Goal: Communication & Community: Share content

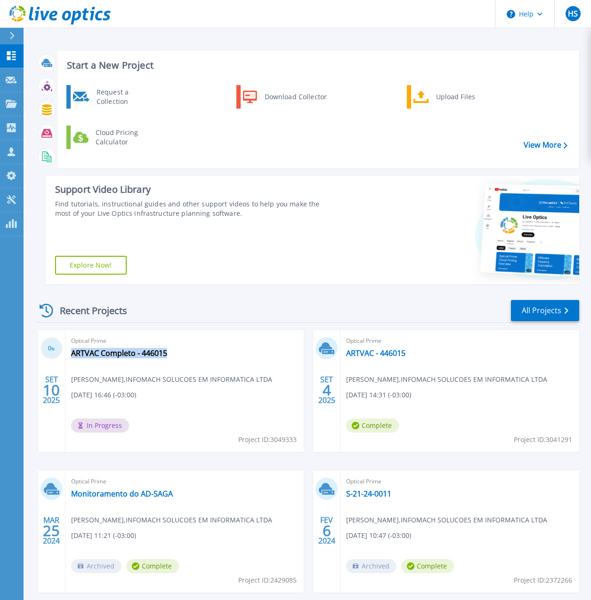
drag, startPoint x: 176, startPoint y: 356, endPoint x: 67, endPoint y: 356, distance: 109.2
click at [67, 356] on div "Optical Prime ARTVAC Completo - 446015 Henrique Santos , INFOMACH SOLUCOES EM I…" at bounding box center [184, 391] width 239 height 122
click at [163, 172] on div "Start a New Project Request a Collection Download Collector Upload Files Cloud …" at bounding box center [307, 167] width 543 height 248
drag, startPoint x: 174, startPoint y: 352, endPoint x: 166, endPoint y: 354, distance: 8.1
click at [166, 354] on div "Optical Prime ARTVAC Completo - 446015 Henrique Santos , INFOMACH SOLUCOES EM I…" at bounding box center [184, 391] width 239 height 122
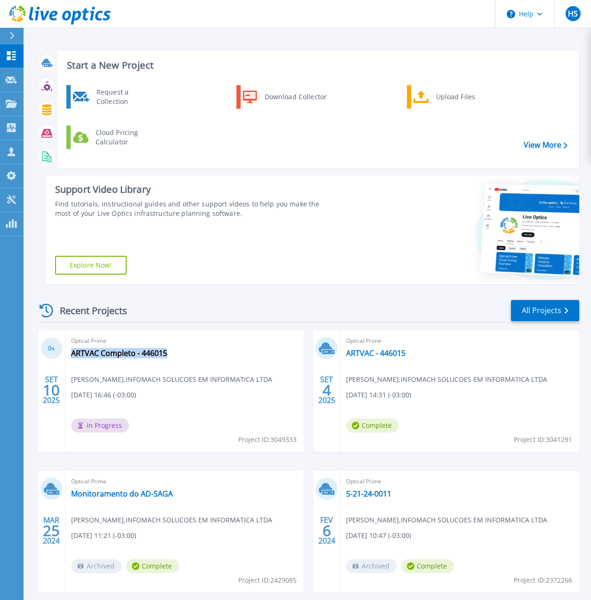
copy div "ARTVAC Completo - 446015"
click at [209, 360] on div "Optical Prime ARTVAC Completo - 446015 Henrique Santos , INFOMACH SOLUCOES EM I…" at bounding box center [184, 391] width 239 height 122
drag, startPoint x: 113, startPoint y: 342, endPoint x: 166, endPoint y: 354, distance: 54.1
click at [166, 354] on div "Optical Prime ARTVAC Completo - 446015 Henrique Santos , INFOMACH SOLUCOES EM I…" at bounding box center [184, 391] width 239 height 122
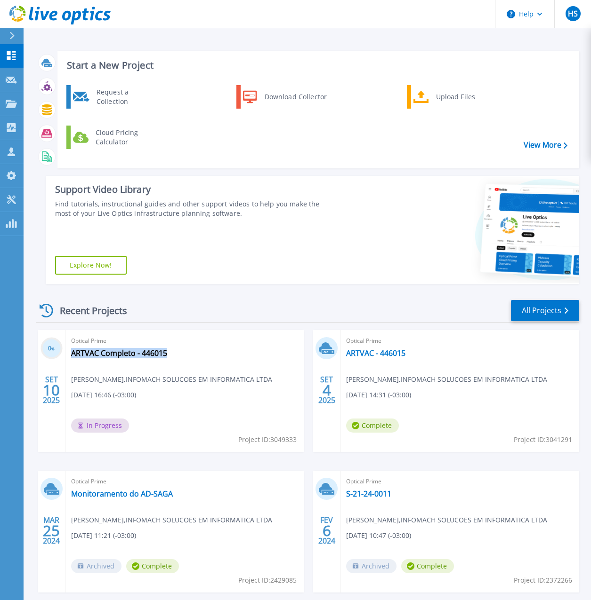
copy div "ARTVAC Completo - 446015"
click at [155, 353] on link "ARTVAC Completo - 446015" at bounding box center [119, 353] width 96 height 9
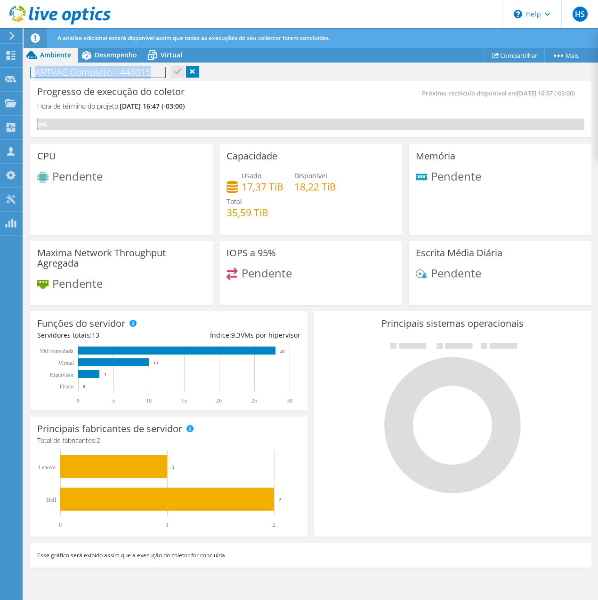
drag, startPoint x: 35, startPoint y: 73, endPoint x: 155, endPoint y: 76, distance: 120.0
click at [155, 76] on h1 "ARTVAC Completo - 446015" at bounding box center [98, 72] width 135 height 10
copy h1 "ARTVAC Completo - 446015"
click at [296, 113] on div "Progresso de execução do coletor Hora de término do projeto: [DATE] 16:47 (-03:…" at bounding box center [173, 103] width 273 height 31
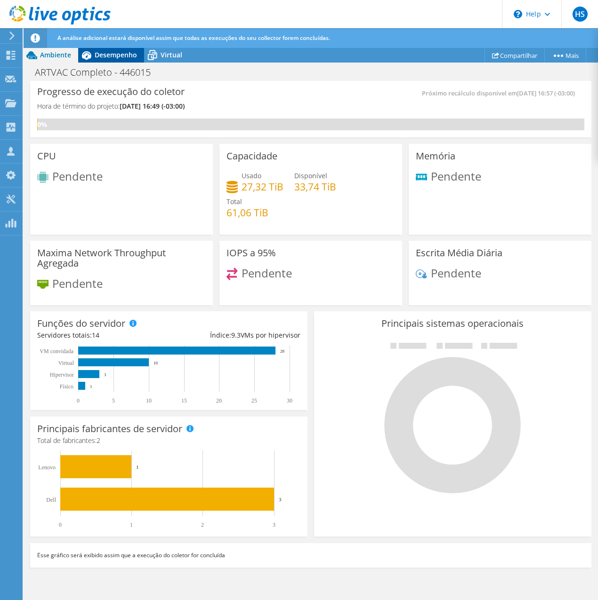
click at [111, 58] on span "Desempenho" at bounding box center [116, 54] width 42 height 9
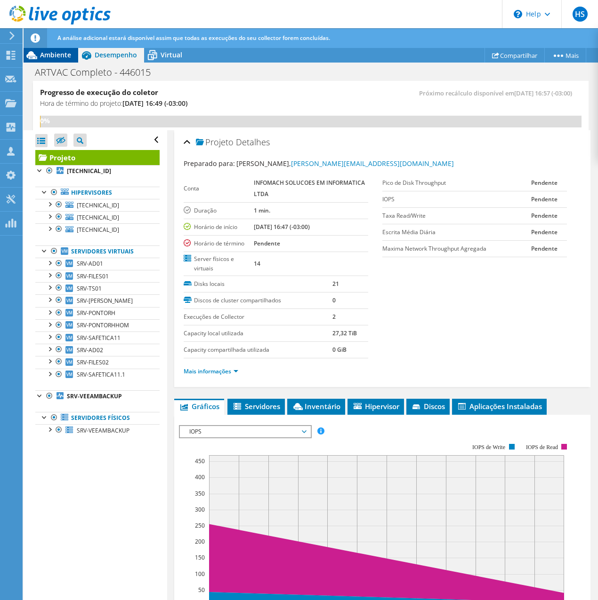
click at [65, 56] on span "Ambiente" at bounding box center [55, 54] width 31 height 9
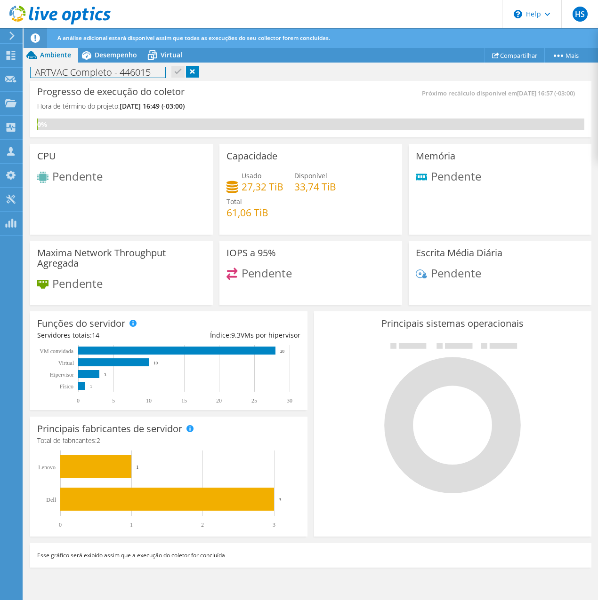
drag, startPoint x: 153, startPoint y: 76, endPoint x: 34, endPoint y: 78, distance: 119.5
click at [34, 78] on div "ARTVAC Completo - 446015 Imprimir" at bounding box center [311, 72] width 574 height 17
click at [138, 73] on h1 "ARTVAC Completo - 446015" at bounding box center [98, 72] width 135 height 10
click at [138, 72] on h1 "ARTVAC Completo - 446015" at bounding box center [98, 72] width 135 height 10
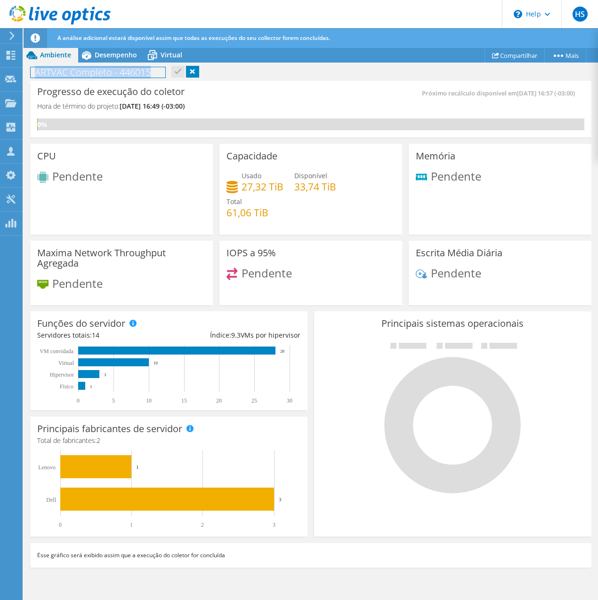
copy h1 "ARTVAC Completo - 446015"
click at [134, 56] on span "Desempenho" at bounding box center [116, 54] width 42 height 9
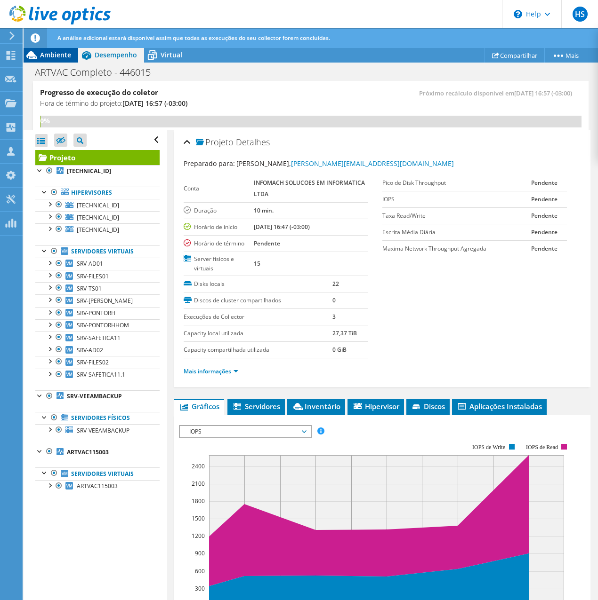
click at [63, 52] on span "Ambiente" at bounding box center [55, 54] width 31 height 9
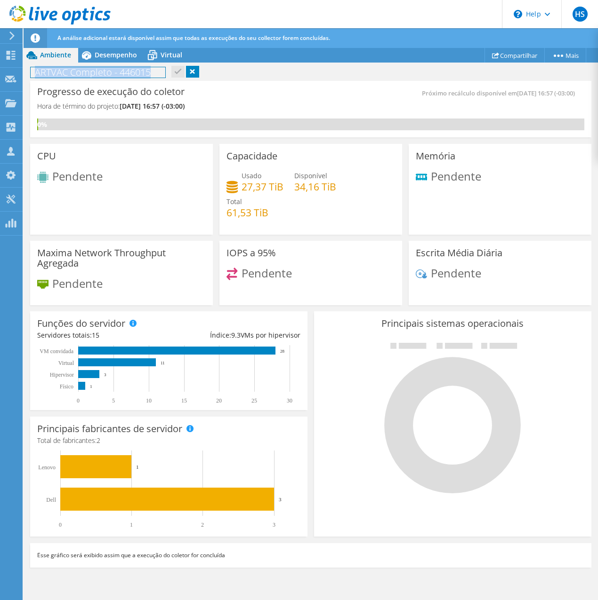
drag, startPoint x: 152, startPoint y: 75, endPoint x: 36, endPoint y: 73, distance: 116.3
click at [36, 73] on h1 "ARTVAC Completo - 446015" at bounding box center [98, 72] width 135 height 10
copy h1 "ARTVAC Completo - 446015"
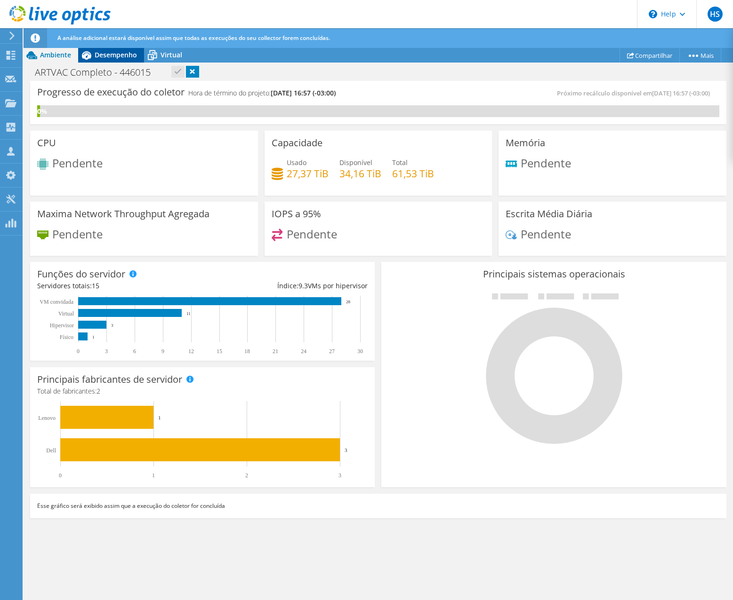
click at [111, 57] on span "Desempenho" at bounding box center [116, 54] width 42 height 9
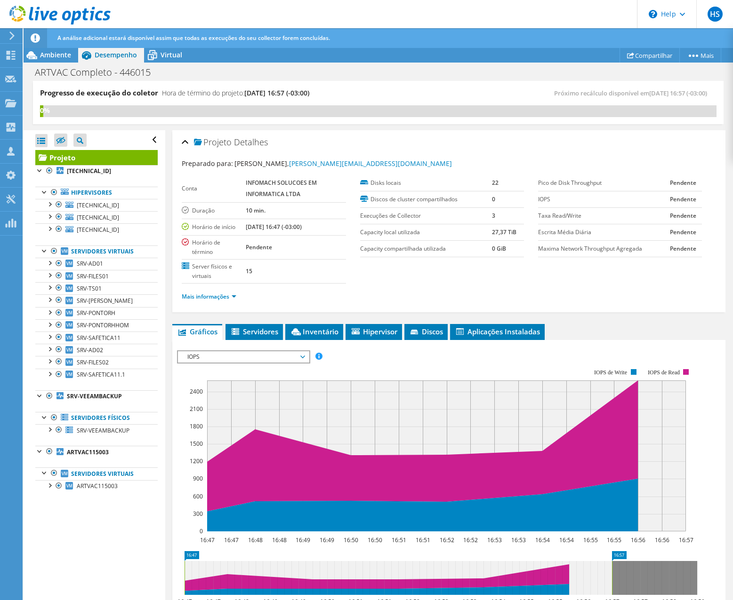
click at [121, 57] on span "Desempenho" at bounding box center [116, 54] width 42 height 9
click at [167, 55] on span "Virtual" at bounding box center [171, 54] width 22 height 9
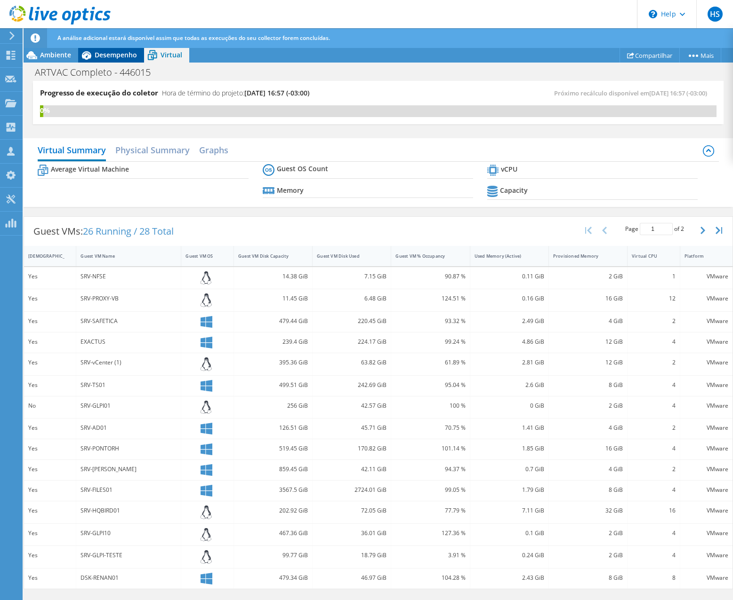
click at [103, 55] on span "Desempenho" at bounding box center [116, 54] width 42 height 9
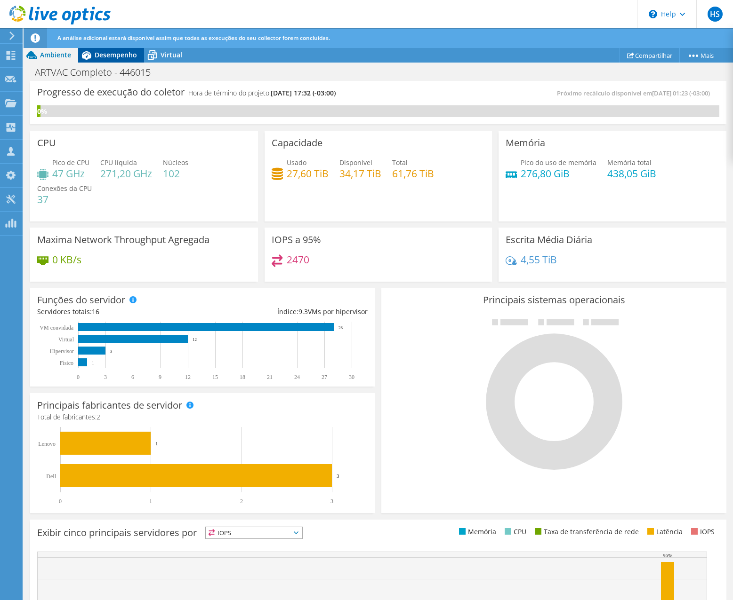
click at [111, 56] on span "Desempenho" at bounding box center [116, 54] width 42 height 9
drag, startPoint x: 114, startPoint y: 56, endPoint x: 125, endPoint y: 60, distance: 11.8
click at [114, 56] on span "Desempenho" at bounding box center [116, 54] width 42 height 9
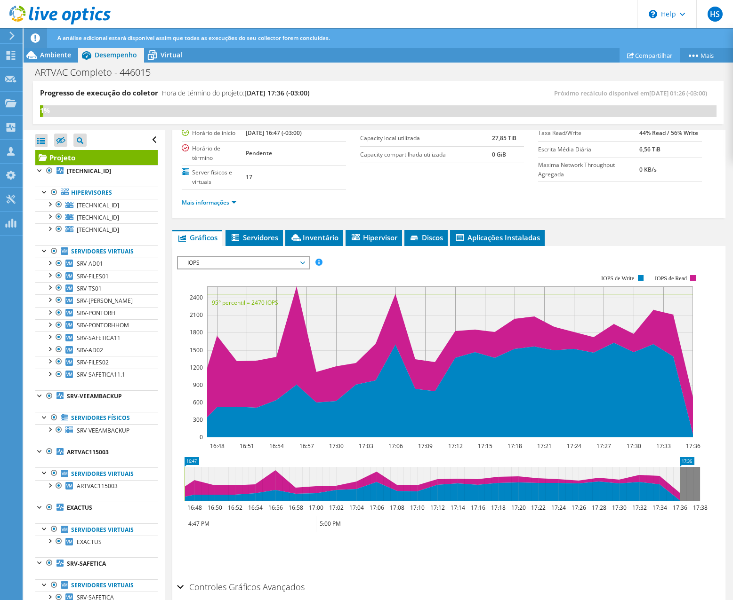
click at [643, 58] on link "Compartilhar" at bounding box center [649, 55] width 60 height 15
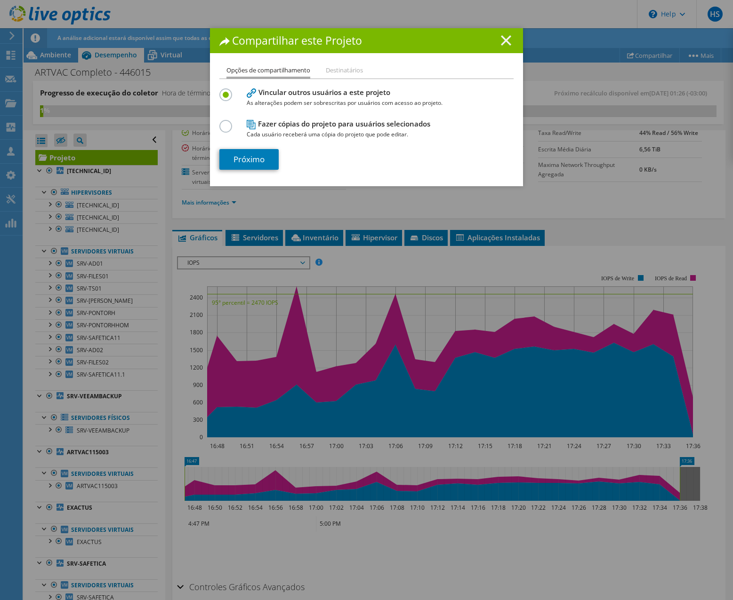
click at [504, 40] on line at bounding box center [505, 40] width 9 height 9
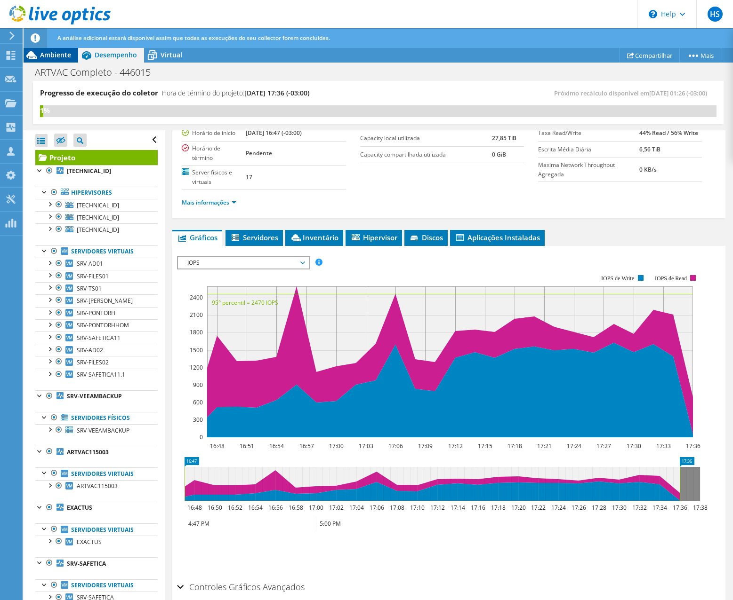
drag, startPoint x: 59, startPoint y: 56, endPoint x: 67, endPoint y: 56, distance: 7.5
click at [59, 56] on span "Ambiente" at bounding box center [55, 54] width 31 height 9
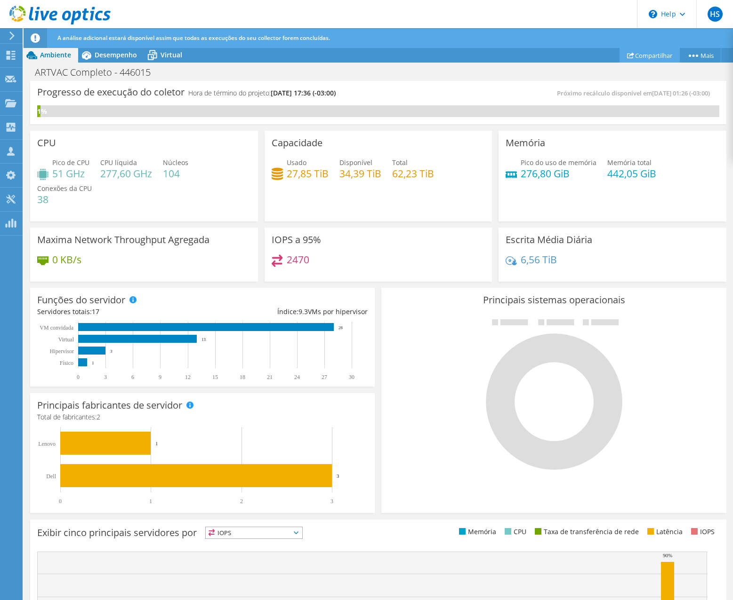
click at [631, 58] on link "Compartilhar" at bounding box center [649, 55] width 60 height 15
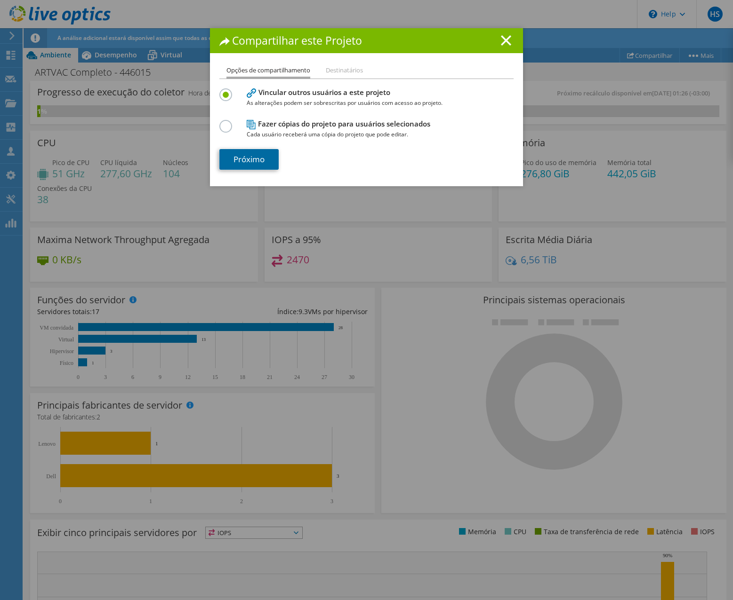
click at [246, 164] on link "Próximo" at bounding box center [248, 159] width 59 height 21
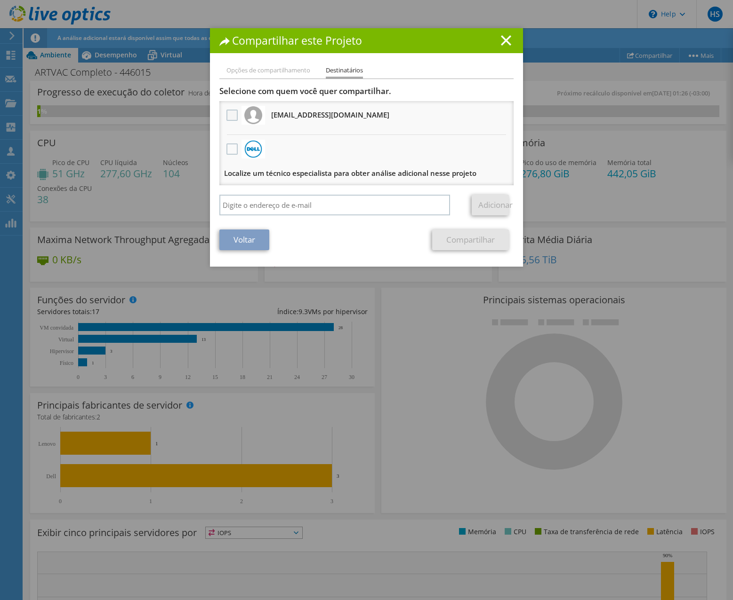
click at [227, 114] on label at bounding box center [233, 115] width 14 height 11
click at [0, 0] on input "checkbox" at bounding box center [0, 0] width 0 height 0
click at [463, 241] on link "Compartilhar" at bounding box center [470, 240] width 77 height 21
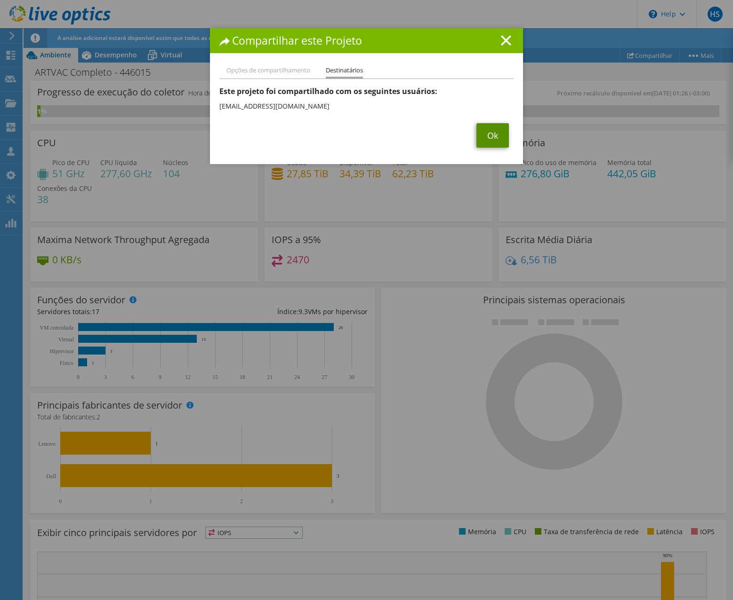
click at [490, 139] on link "Ok" at bounding box center [492, 135] width 32 height 24
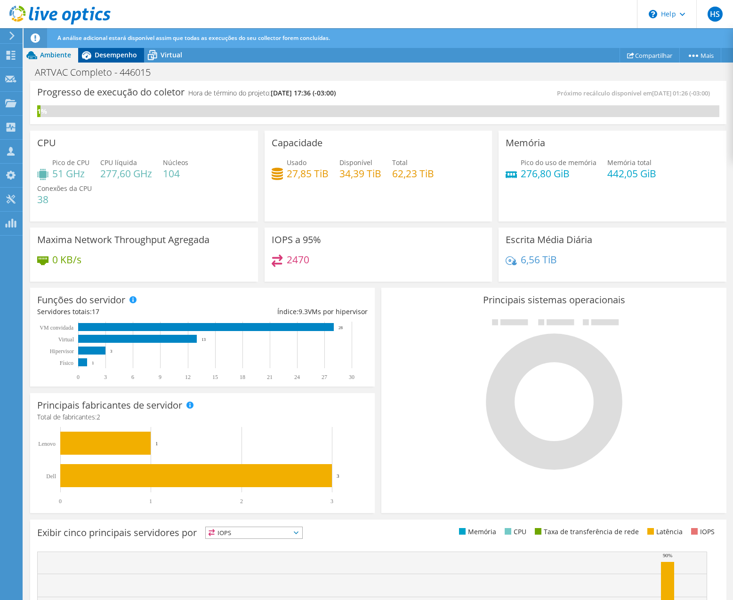
click at [120, 52] on span "Desempenho" at bounding box center [116, 54] width 42 height 9
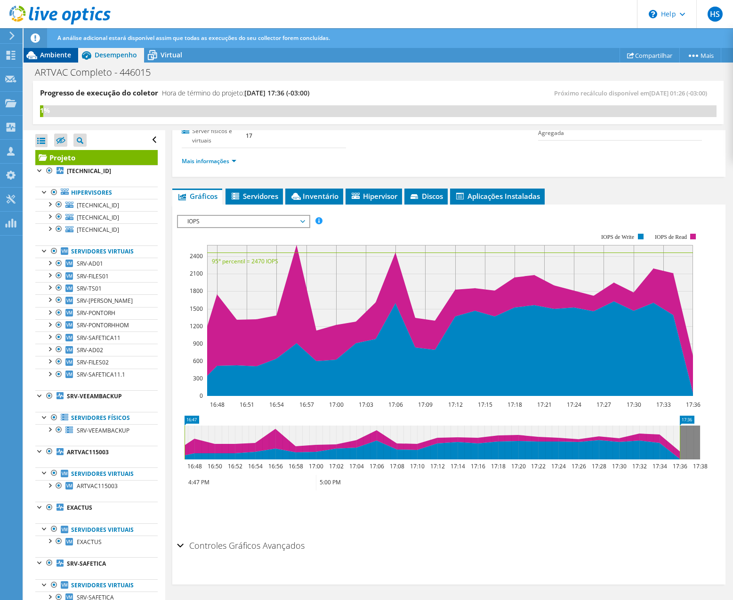
click at [64, 60] on div "Ambiente" at bounding box center [51, 55] width 55 height 15
